Goal: Transaction & Acquisition: Purchase product/service

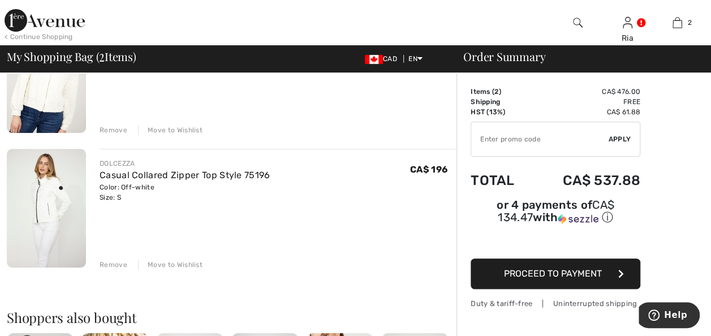
scroll to position [170, 0]
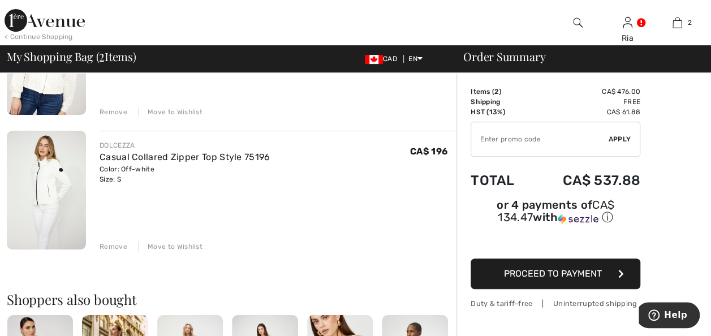
click at [59, 164] on img at bounding box center [46, 190] width 79 height 119
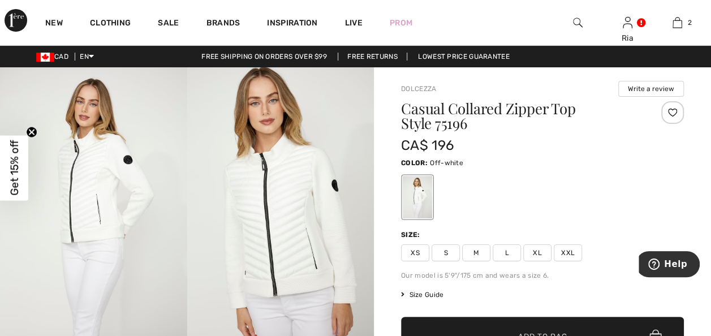
click at [17, 163] on span "Get 15% off" at bounding box center [14, 167] width 13 height 55
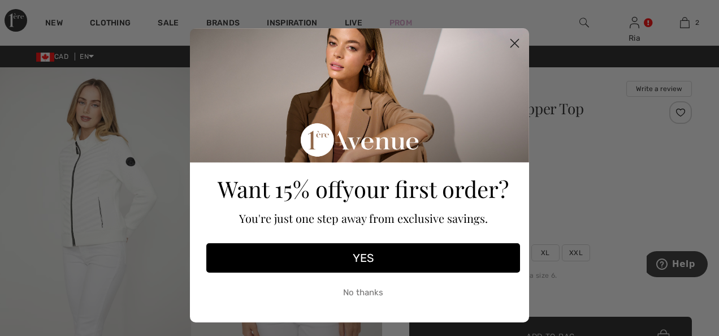
click at [511, 43] on icon "Close dialog" at bounding box center [515, 44] width 8 height 8
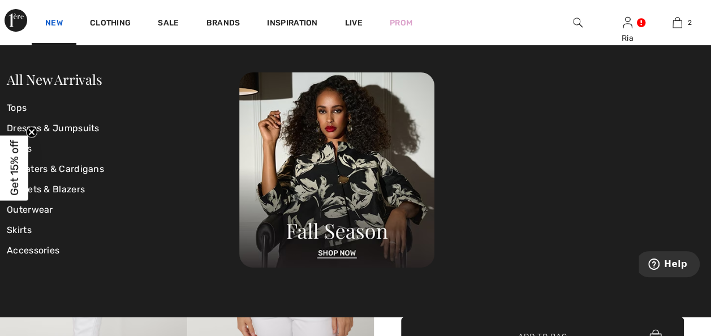
click at [49, 23] on link "New" at bounding box center [54, 24] width 18 height 12
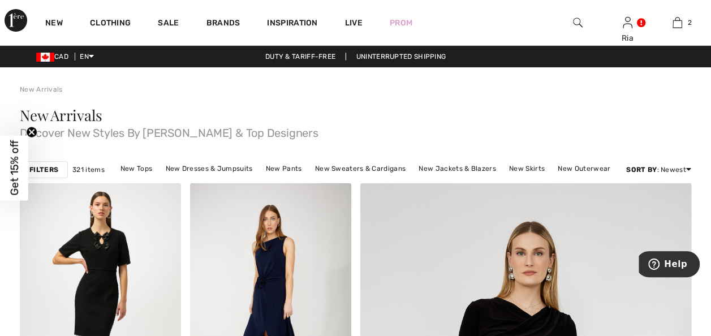
click at [577, 21] on img at bounding box center [578, 23] width 10 height 14
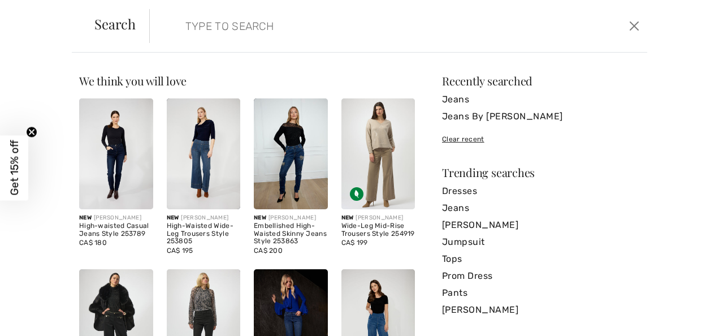
click at [178, 20] on form "Clear" at bounding box center [387, 26] width 477 height 34
click at [635, 25] on button "Close" at bounding box center [634, 26] width 17 height 18
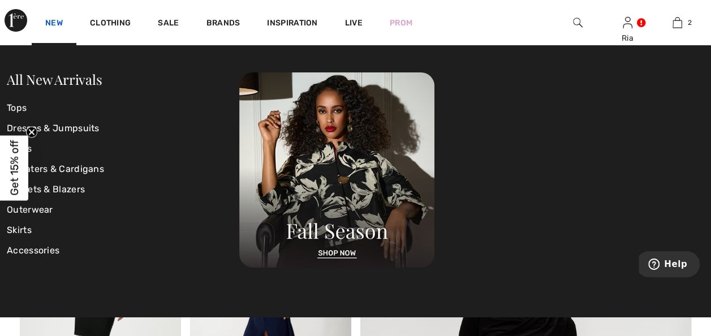
click at [51, 20] on link "New" at bounding box center [54, 24] width 18 height 12
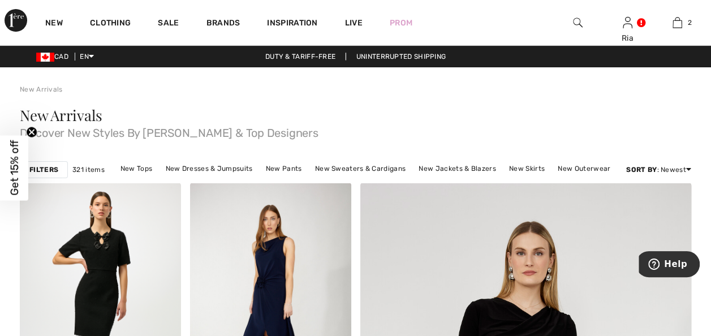
click at [577, 20] on img at bounding box center [578, 23] width 10 height 14
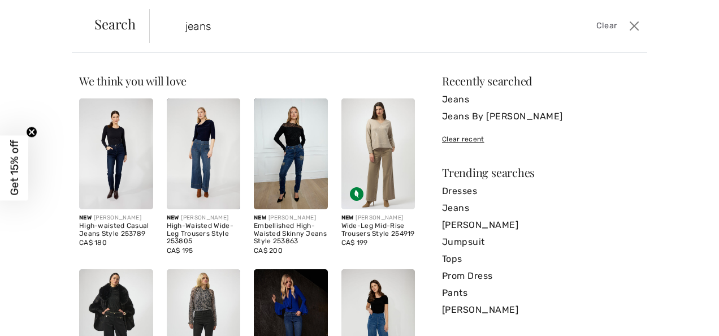
type input "jeans"
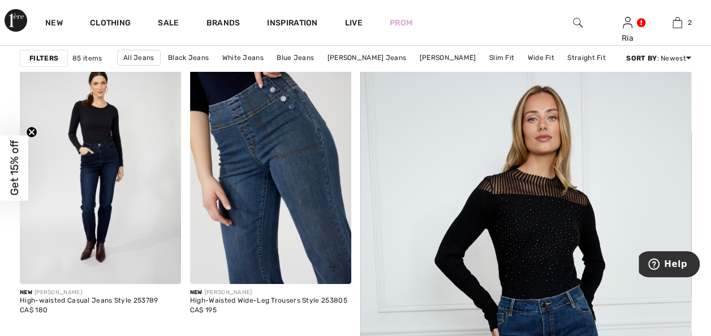
scroll to position [113, 0]
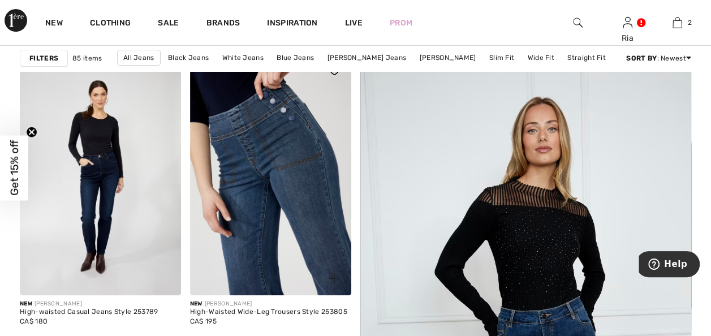
click at [282, 169] on img at bounding box center [270, 174] width 161 height 241
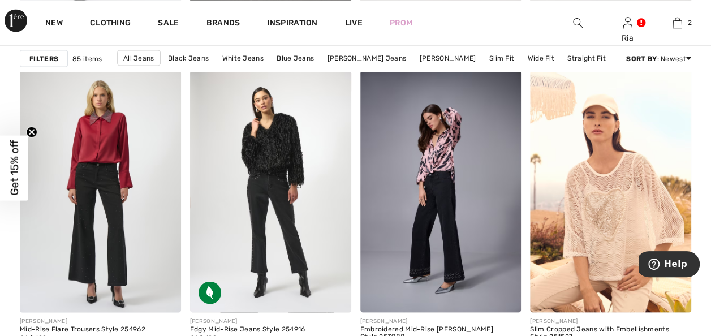
scroll to position [1018, 0]
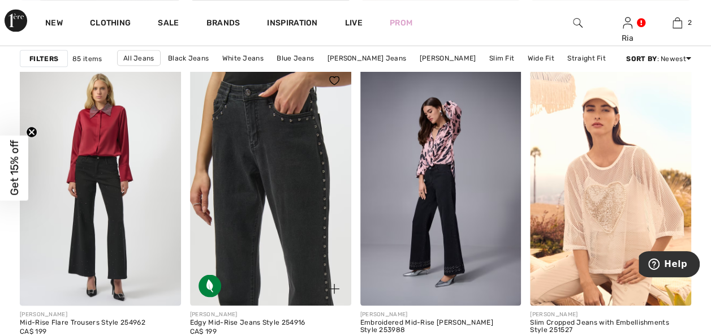
click at [277, 205] on img at bounding box center [270, 183] width 161 height 241
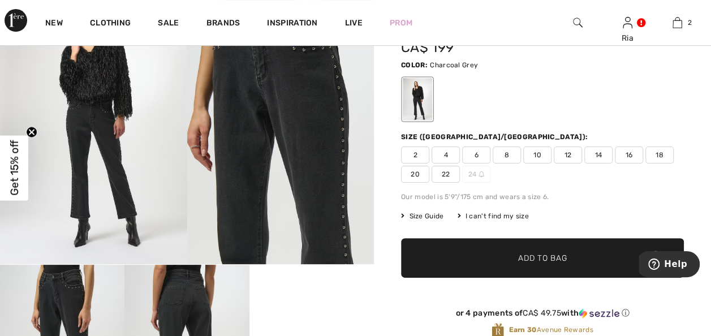
scroll to position [57, 0]
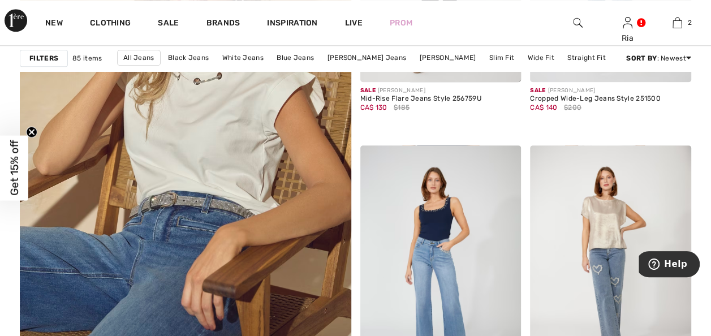
scroll to position [2714, 0]
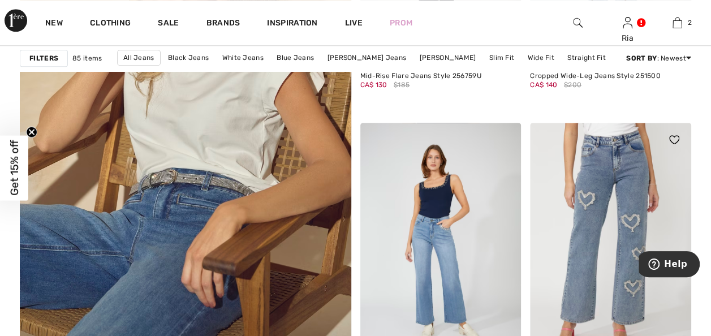
click at [592, 275] on img at bounding box center [610, 243] width 161 height 241
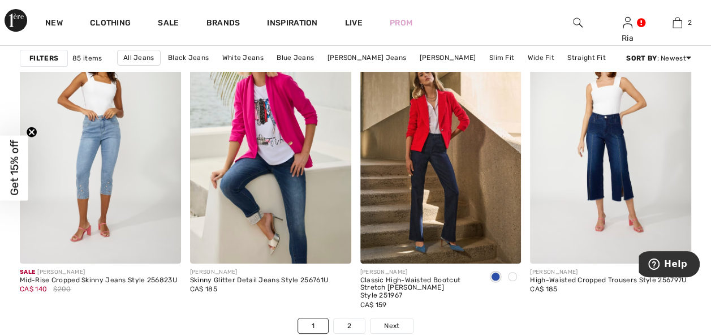
scroll to position [4492, 0]
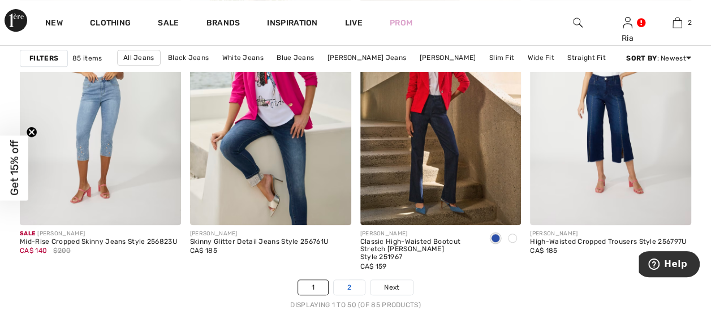
click at [348, 285] on link "2" at bounding box center [349, 287] width 31 height 15
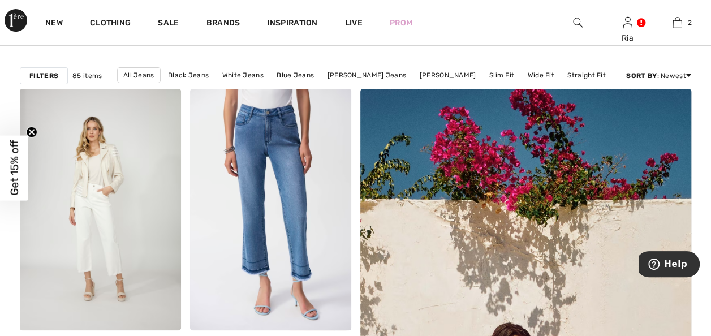
scroll to position [72, 0]
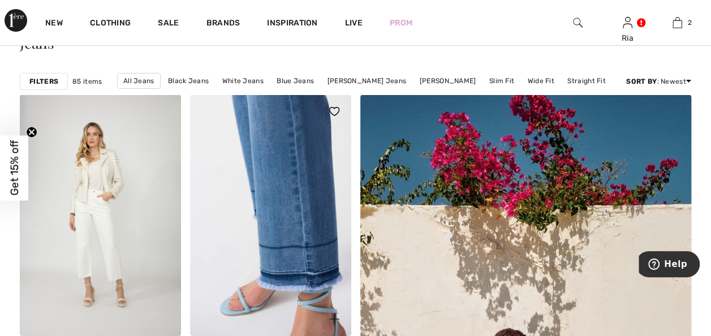
click at [292, 211] on img at bounding box center [270, 214] width 161 height 241
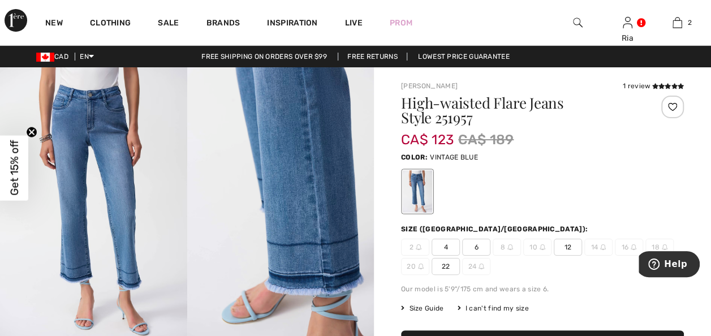
click at [474, 244] on span "6" at bounding box center [476, 247] width 28 height 17
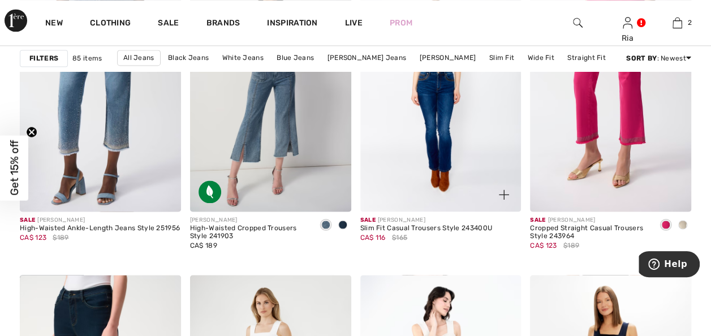
scroll to position [807, 0]
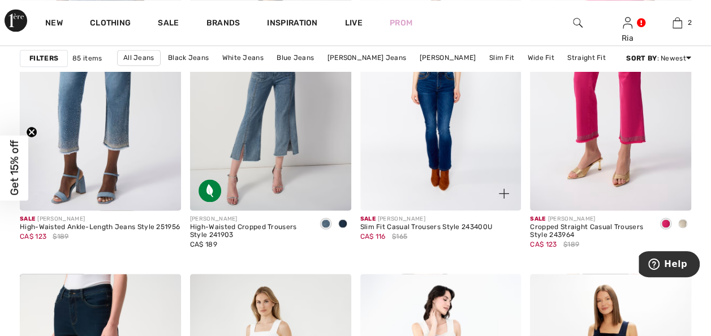
click at [446, 150] on img at bounding box center [440, 89] width 161 height 241
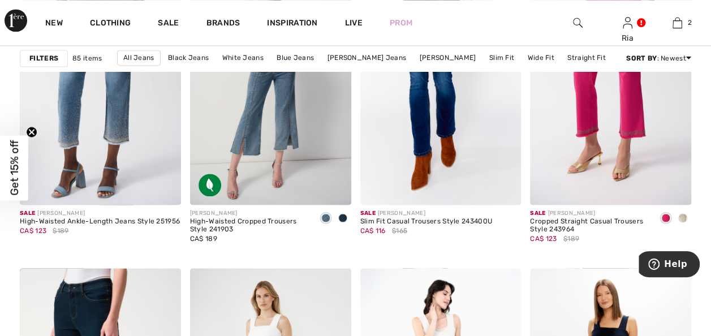
scroll to position [818, 0]
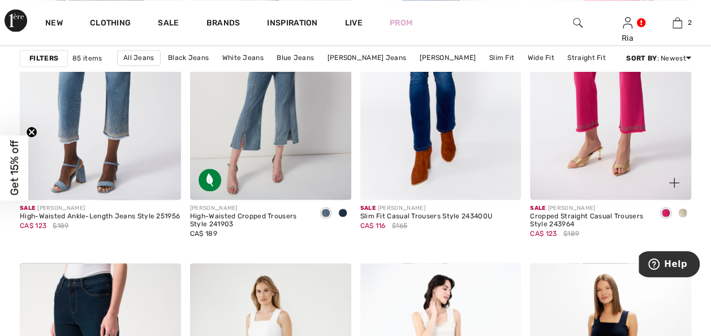
click at [684, 213] on span at bounding box center [682, 212] width 9 height 9
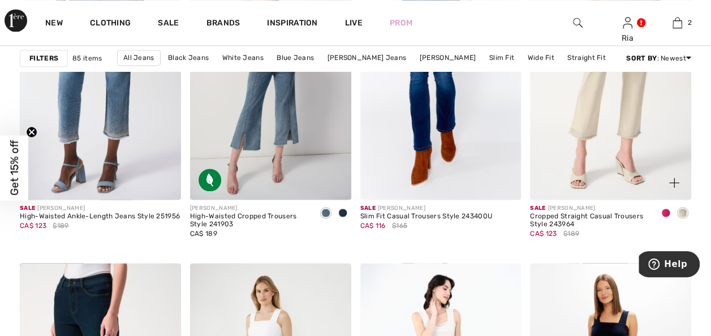
click at [663, 213] on span at bounding box center [665, 212] width 9 height 9
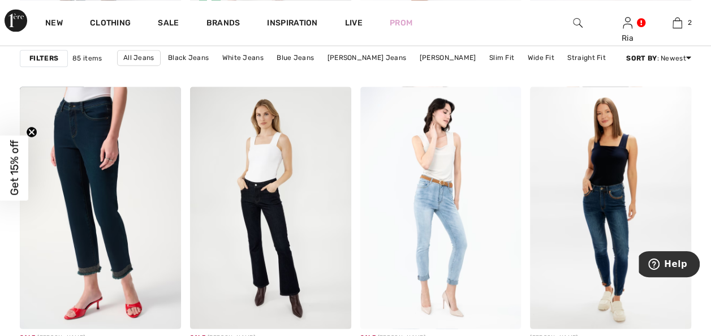
scroll to position [1104, 0]
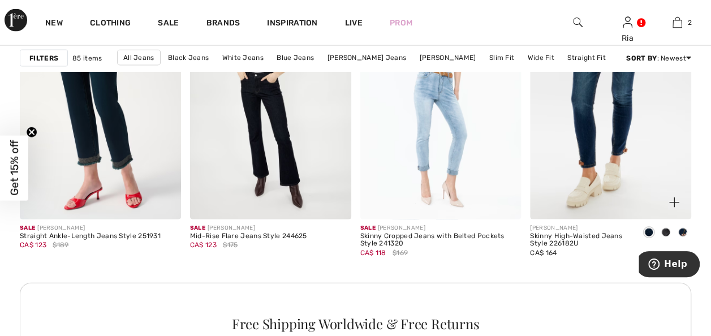
click at [616, 127] on img at bounding box center [610, 97] width 161 height 241
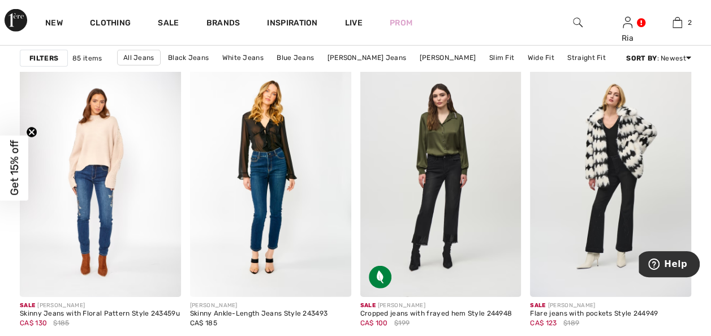
scroll to position [1451, 0]
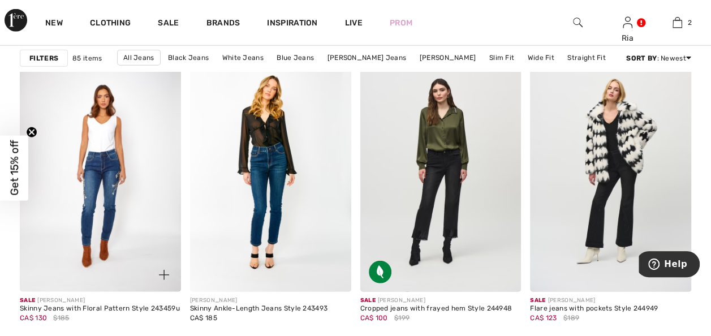
click at [104, 194] on img at bounding box center [100, 170] width 161 height 241
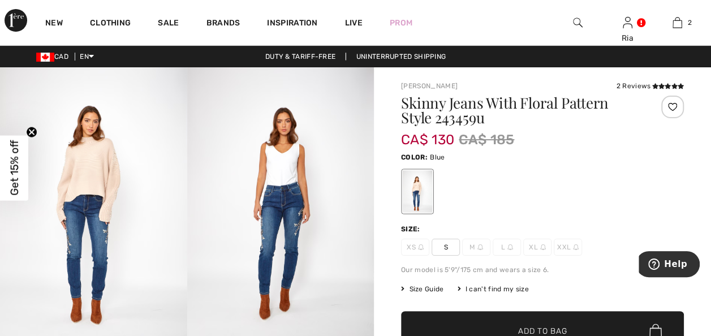
click at [288, 235] on img at bounding box center [280, 207] width 187 height 280
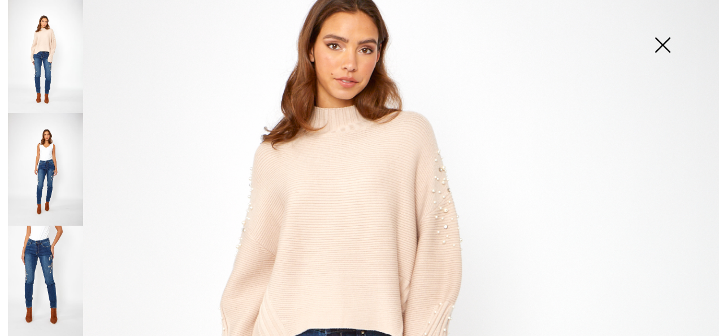
scroll to position [154, 0]
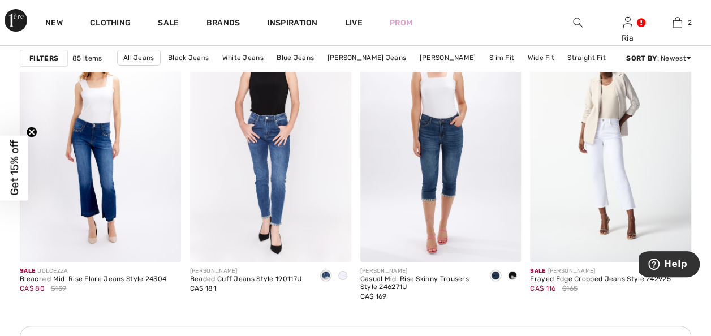
scroll to position [2074, 0]
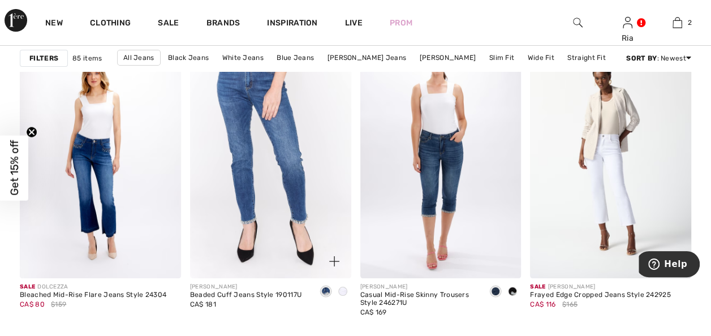
click at [295, 180] on img at bounding box center [270, 157] width 161 height 241
